Goal: Transaction & Acquisition: Book appointment/travel/reservation

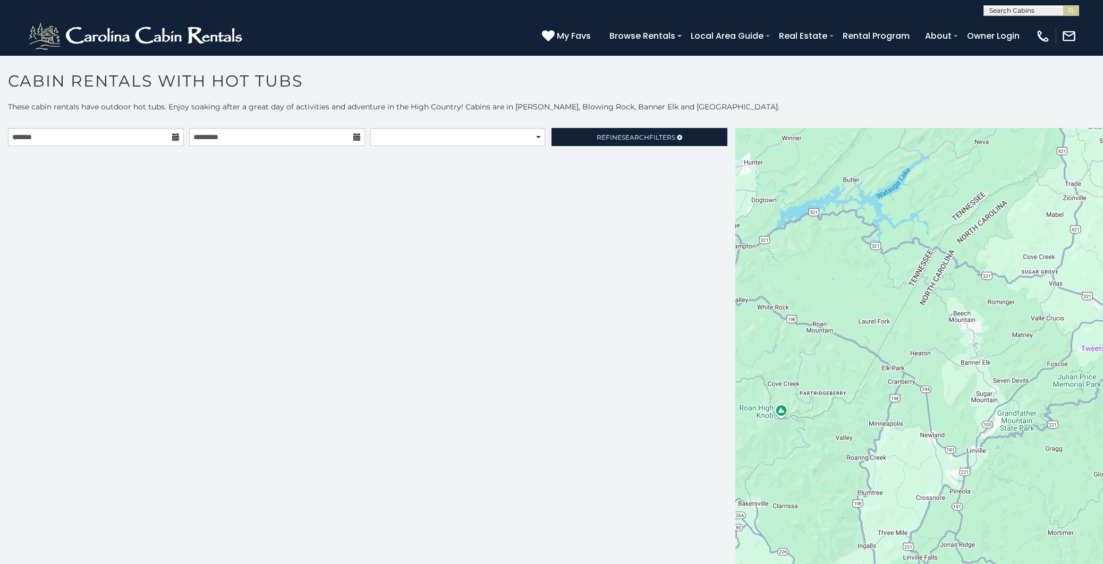
scroll to position [4, 0]
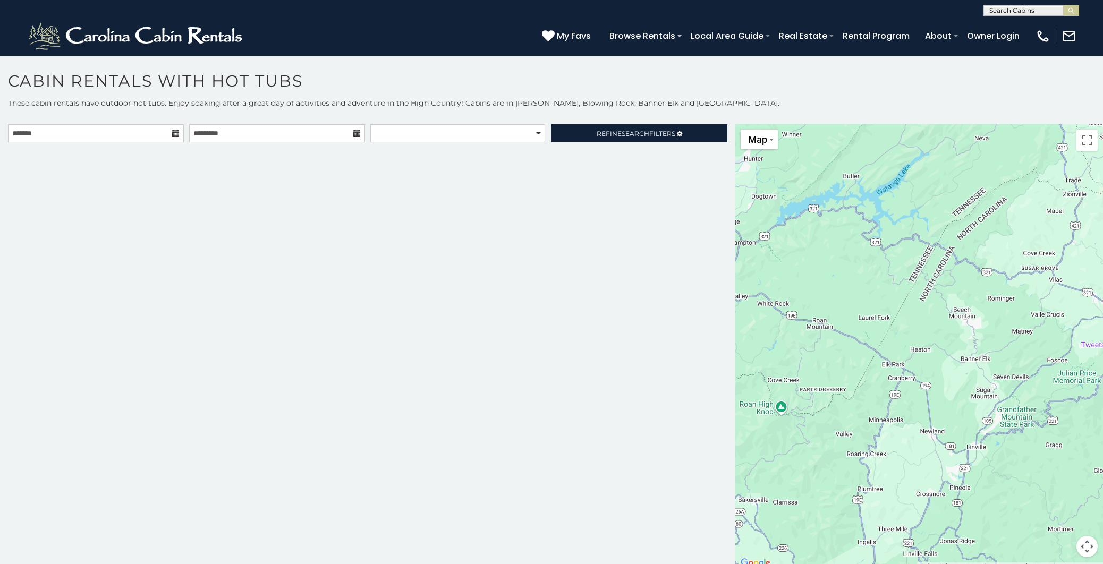
scroll to position [4436, 0]
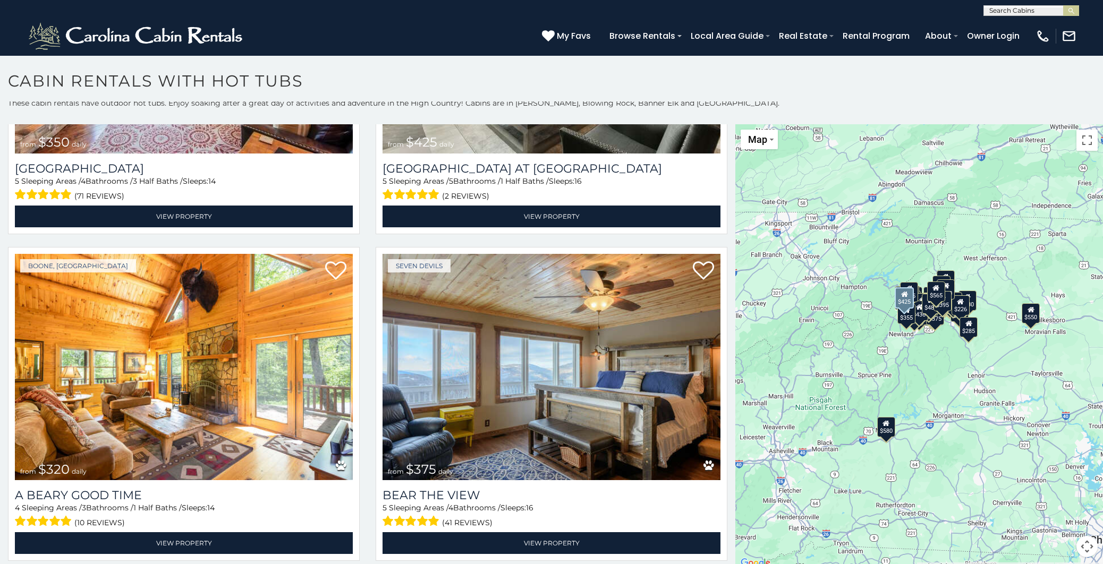
click at [465, 295] on img at bounding box center [552, 367] width 338 height 226
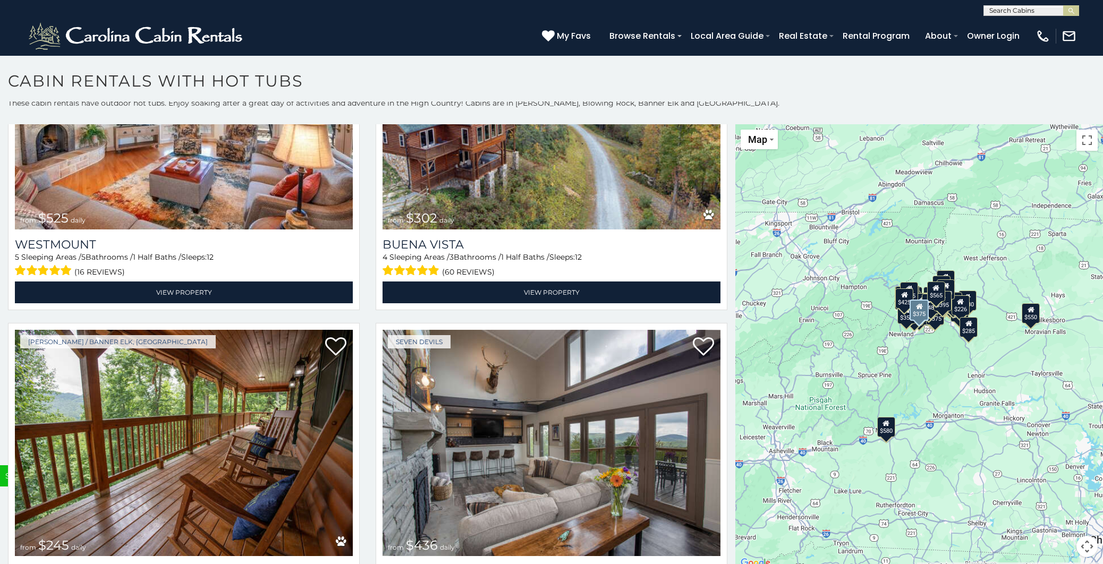
scroll to position [9295, 0]
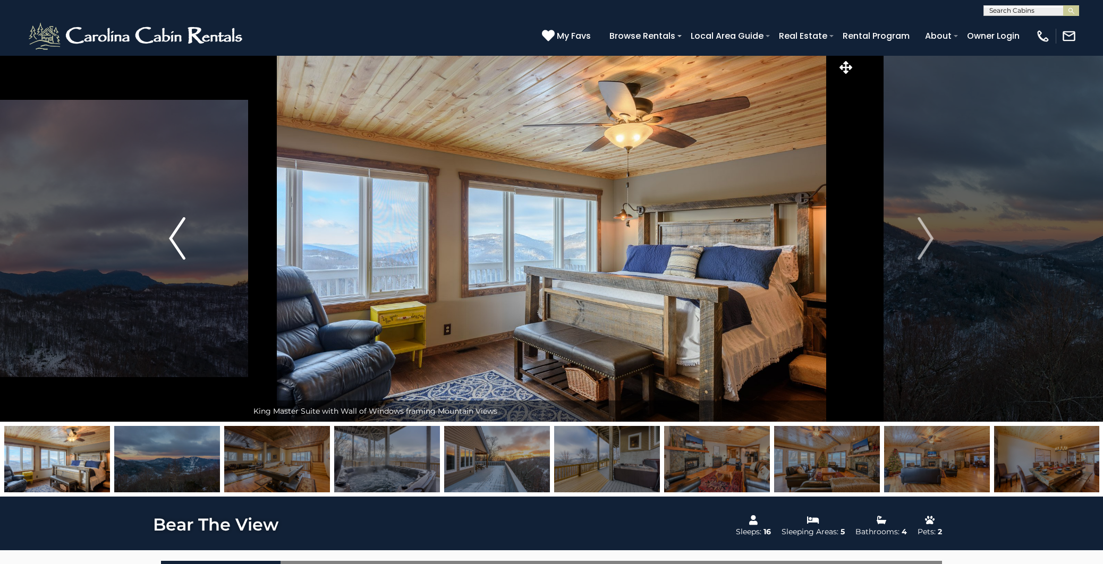
click at [183, 232] on img "Previous" at bounding box center [177, 238] width 16 height 43
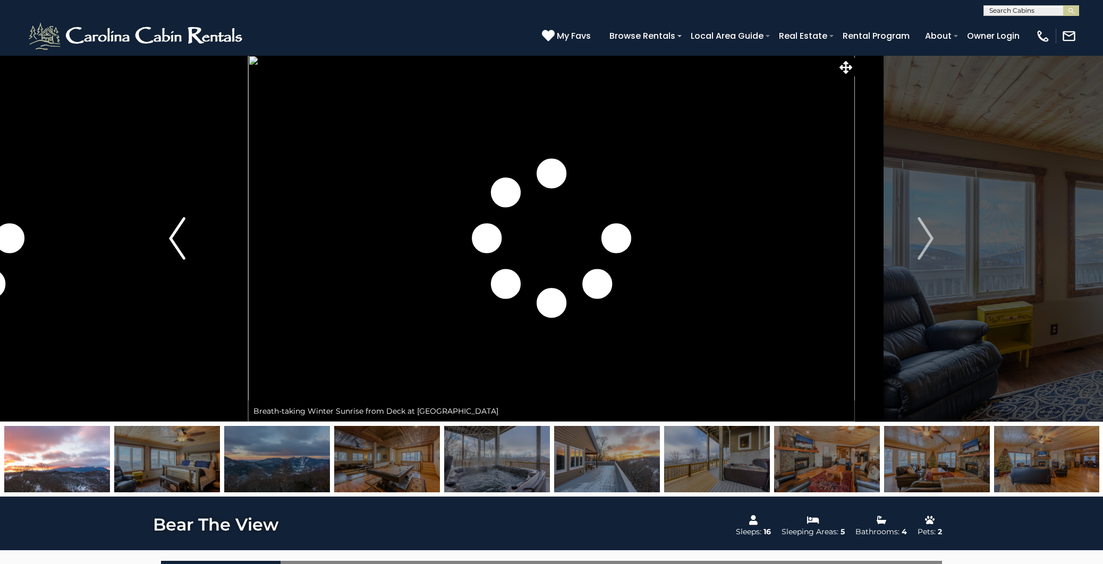
click at [179, 242] on img "Previous" at bounding box center [177, 238] width 16 height 43
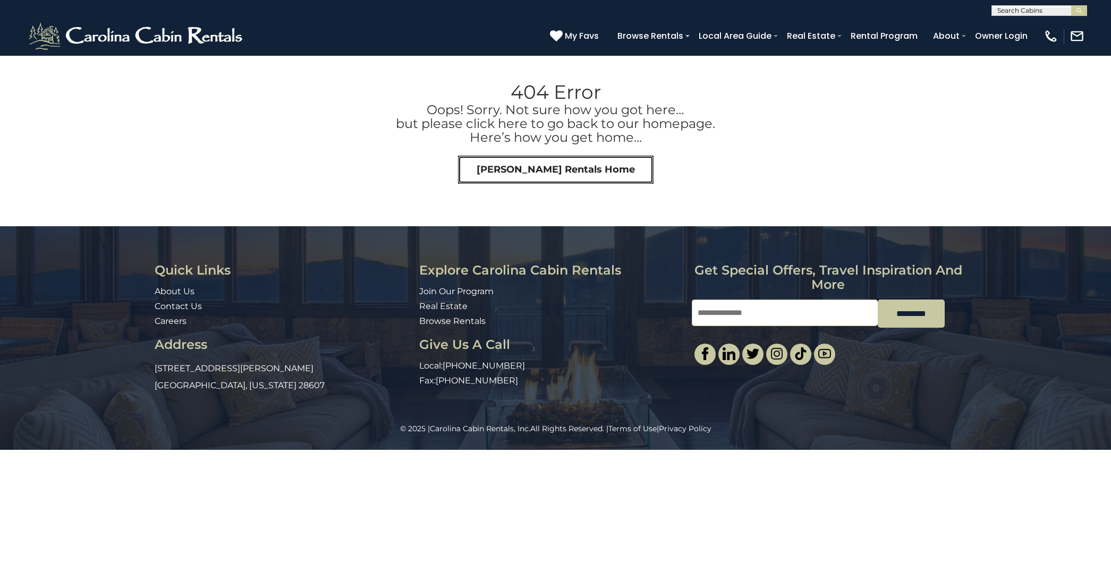
click at [540, 170] on link "Carolina Cabin Rentals Home" at bounding box center [556, 170] width 196 height 29
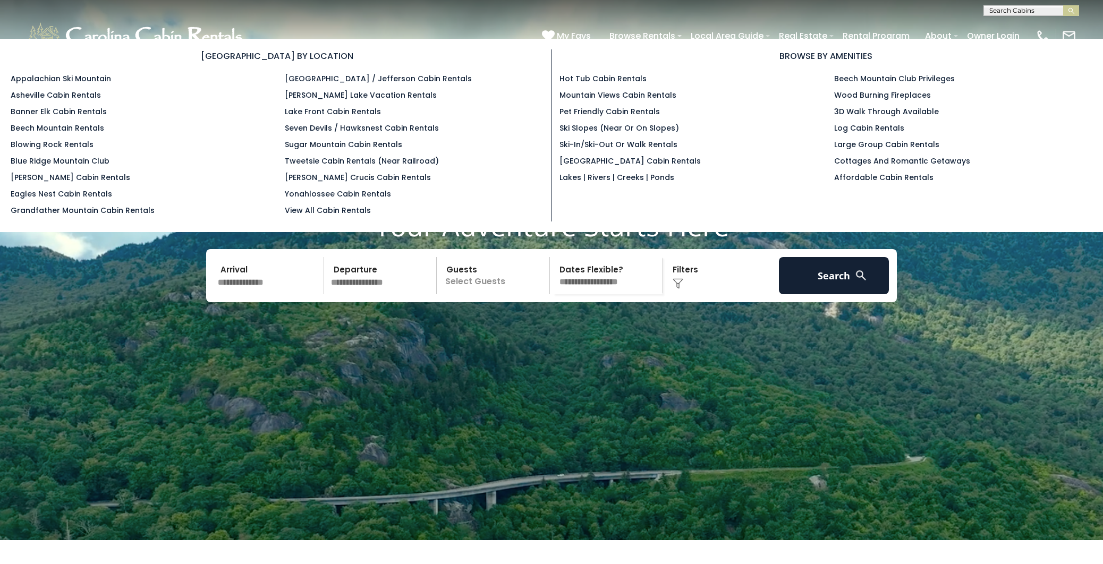
scroll to position [10, 0]
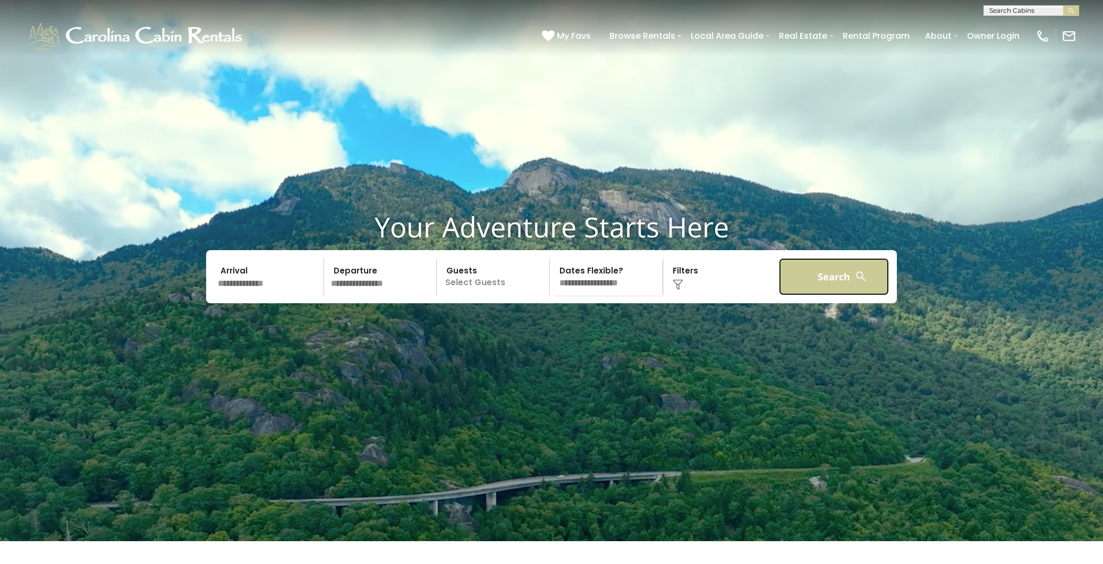
click at [816, 295] on button "Search" at bounding box center [834, 276] width 110 height 37
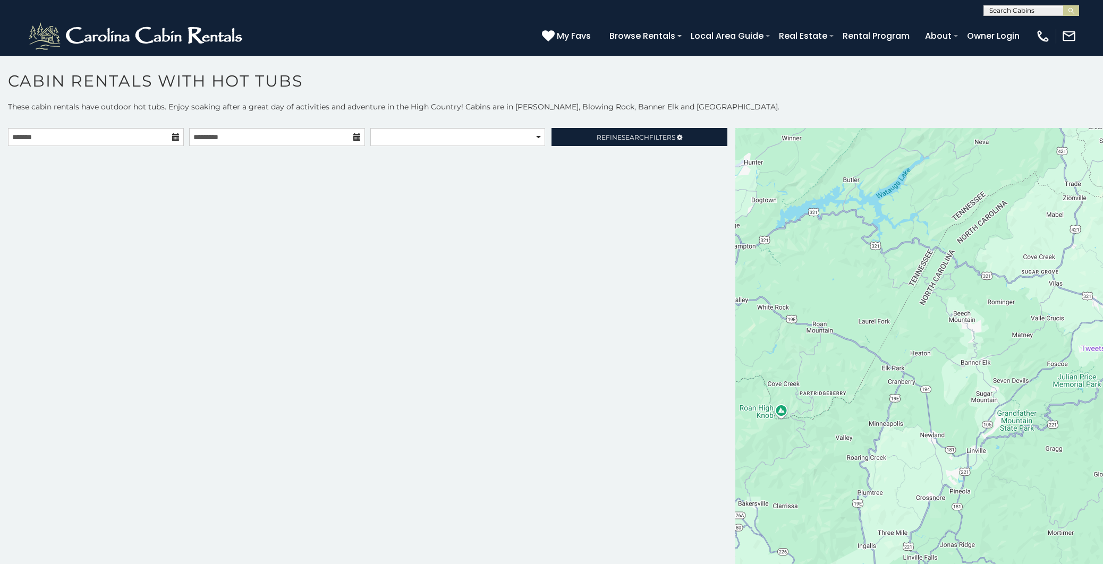
scroll to position [4, 0]
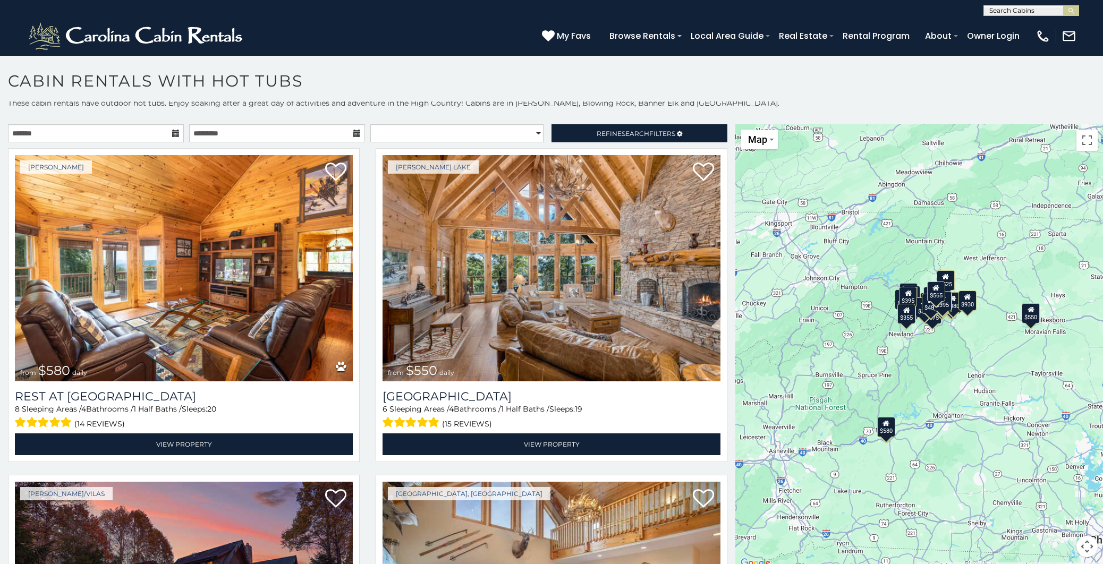
click at [217, 85] on h1 "Cabin Rentals with Hot Tubs" at bounding box center [551, 86] width 1103 height 30
click at [253, 82] on h1 "Cabin Rentals with Hot Tubs" at bounding box center [551, 86] width 1103 height 30
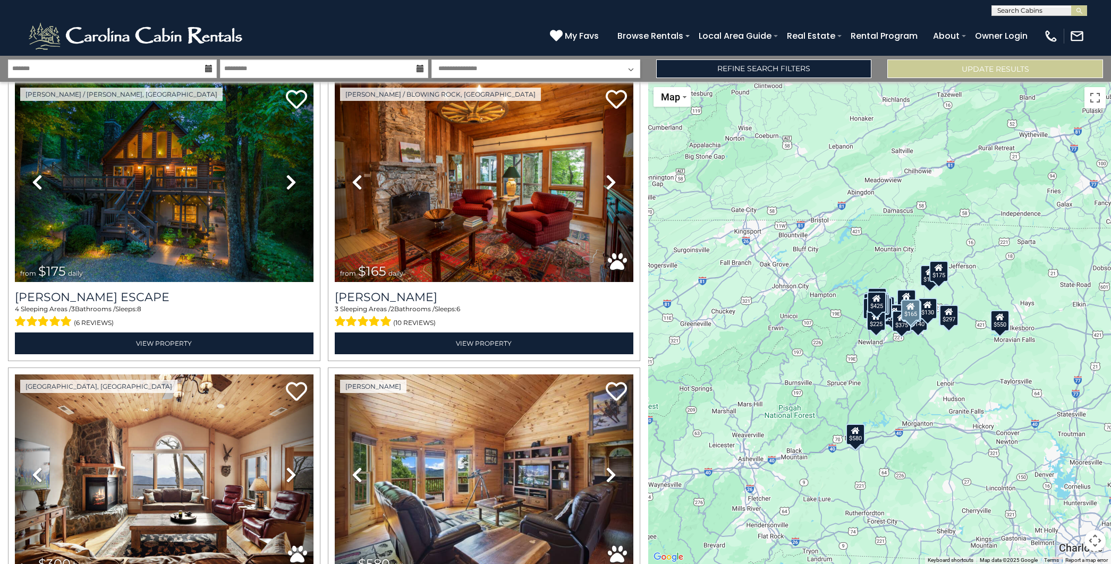
scroll to position [335, 0]
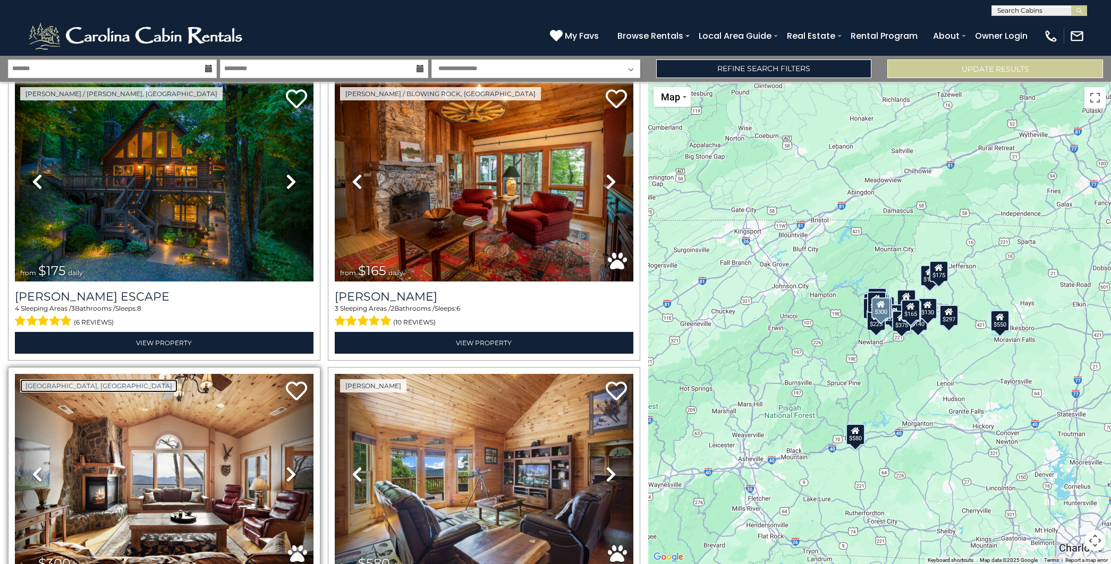
click at [88, 384] on link "Beech Mountain, NC" at bounding box center [98, 385] width 157 height 13
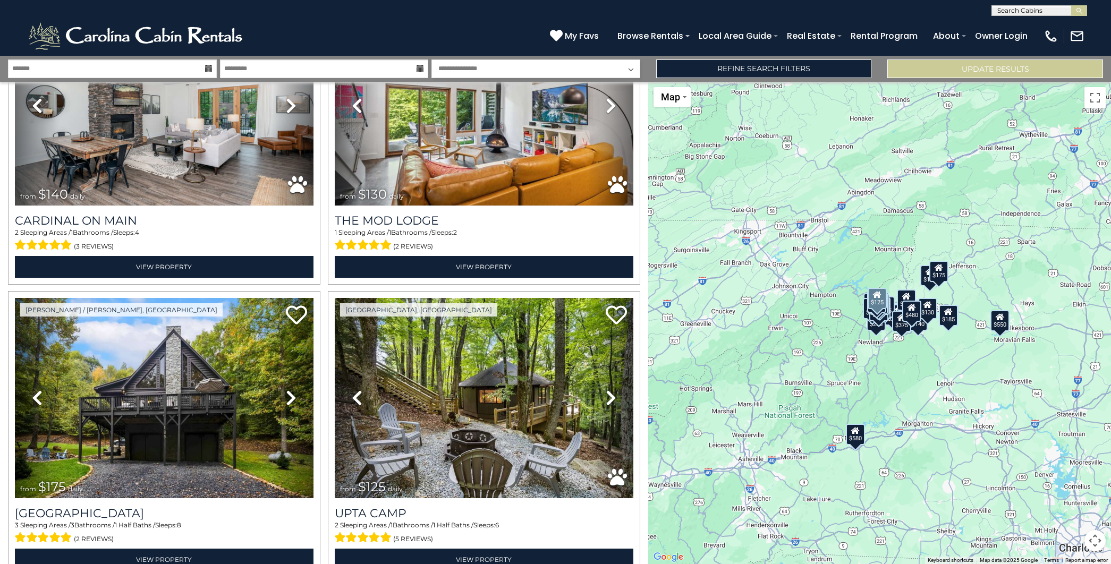
scroll to position [3046, 0]
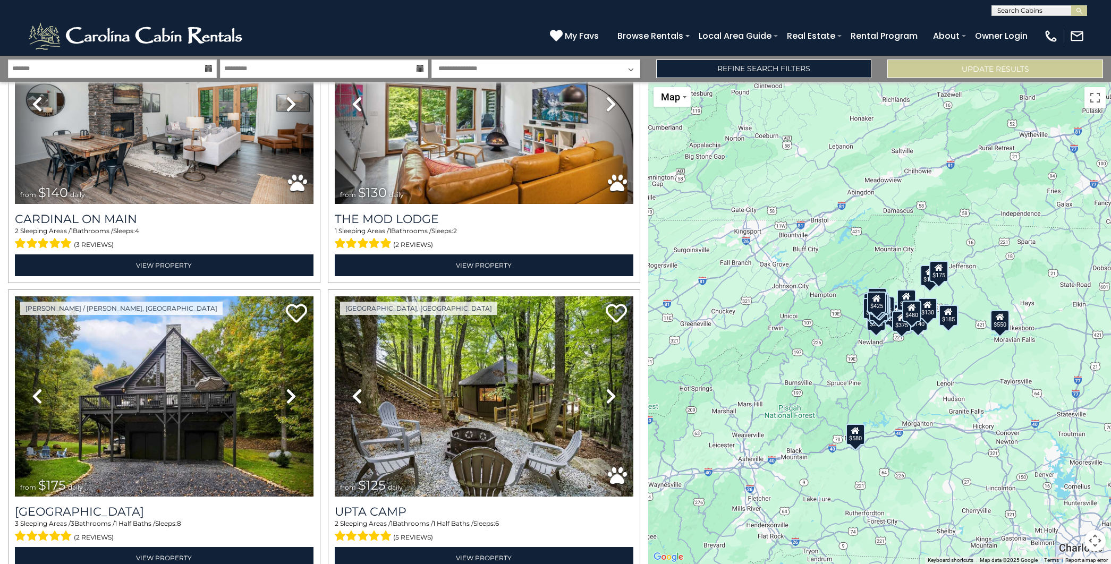
drag, startPoint x: 1000, startPoint y: 393, endPoint x: 963, endPoint y: 386, distance: 37.3
click at [979, 387] on div "$625 $297 $175 $165 $300 $580 $290 $424 $395 $270 $185 $265 $230 $550 $349 $230…" at bounding box center [879, 323] width 463 height 482
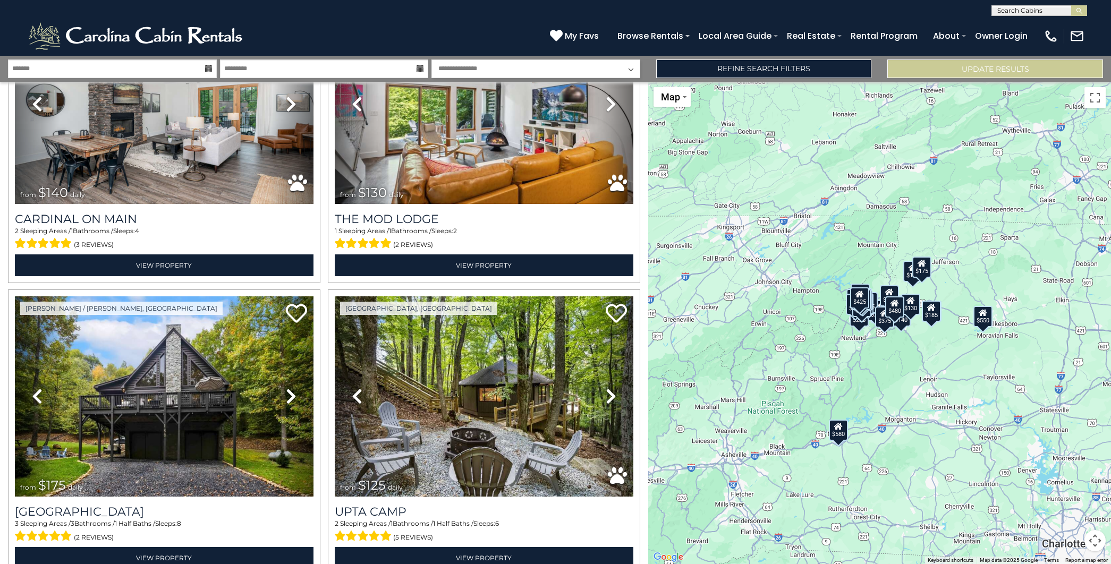
click at [867, 304] on div "$425" at bounding box center [859, 297] width 19 height 21
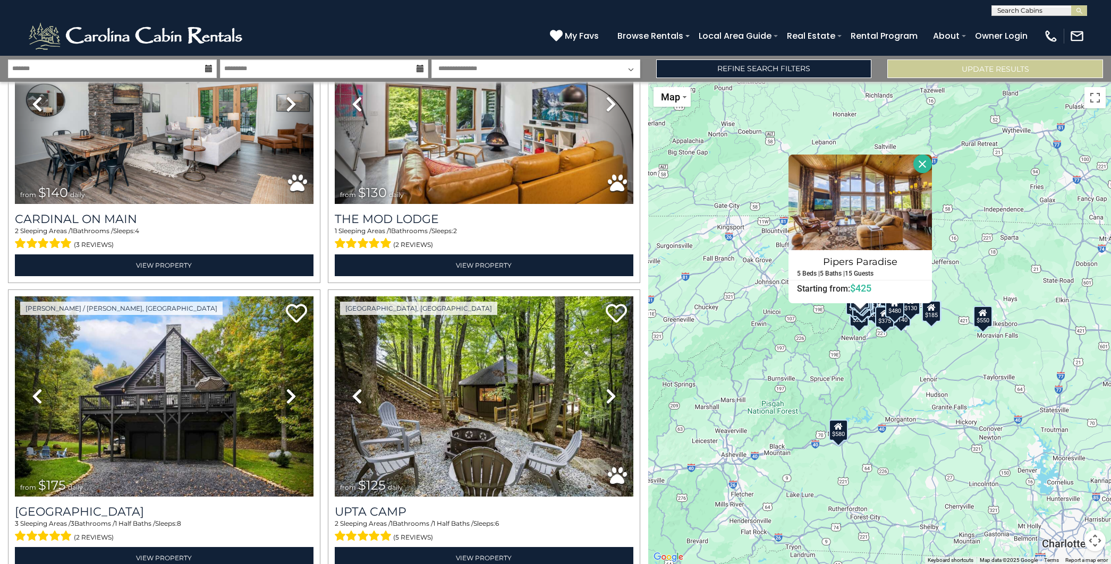
drag, startPoint x: 787, startPoint y: 312, endPoint x: 759, endPoint y: 320, distance: 29.4
click at [787, 312] on div "$625 $297 $175 $165 $300 $580 $290 $424 $395 $270 $185 $265 $230 $550 $349 $230…" at bounding box center [879, 323] width 463 height 482
click at [794, 326] on div "$625 $297 $175 $165 $300 $580 $290 $424 $395 $270 $185 $265 $230 $550 $349 $230…" at bounding box center [879, 323] width 463 height 482
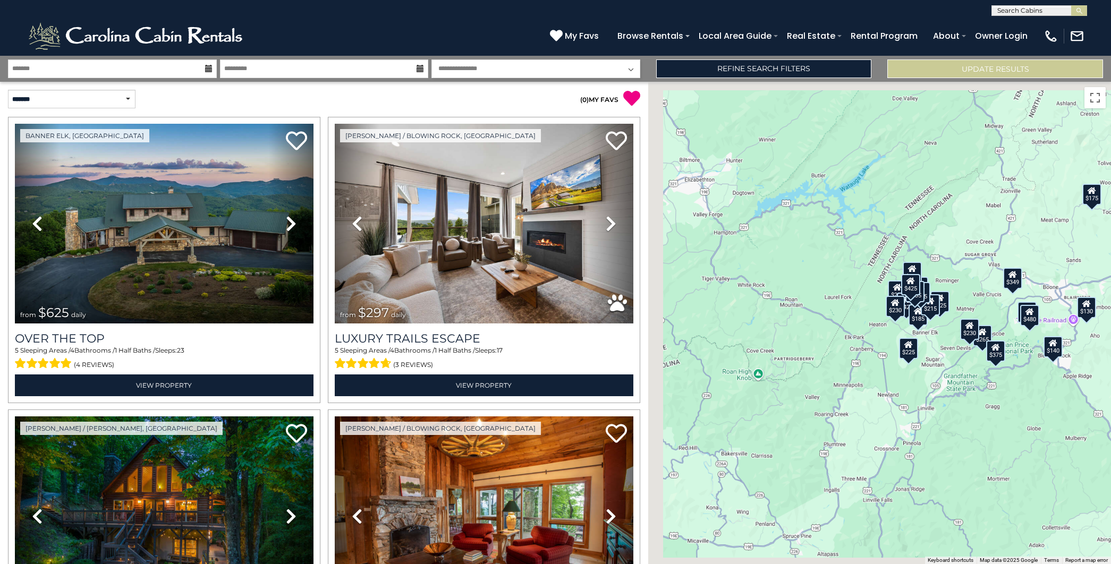
scroll to position [335, 0]
